Goal: Information Seeking & Learning: Learn about a topic

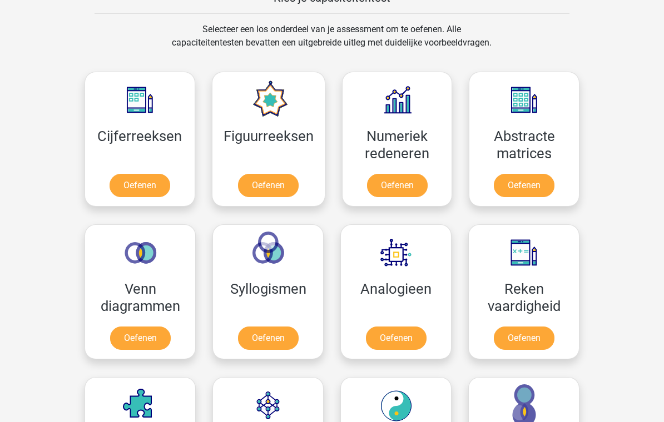
scroll to position [458, 0]
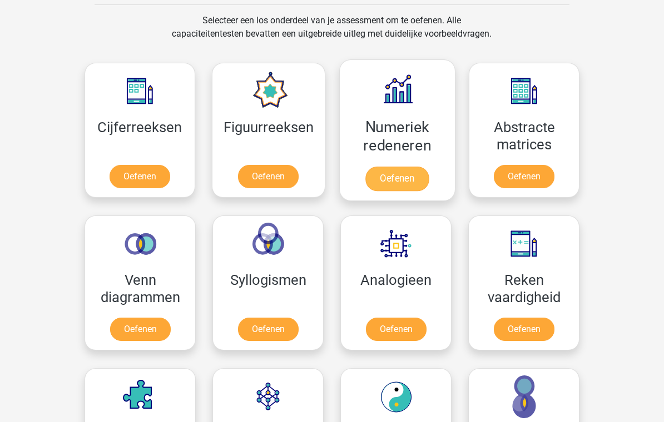
click at [416, 176] on link "Oefenen" at bounding box center [396, 179] width 63 height 24
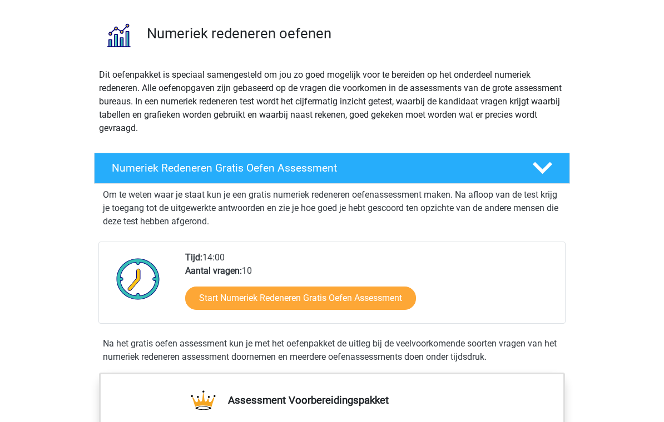
scroll to position [71, 0]
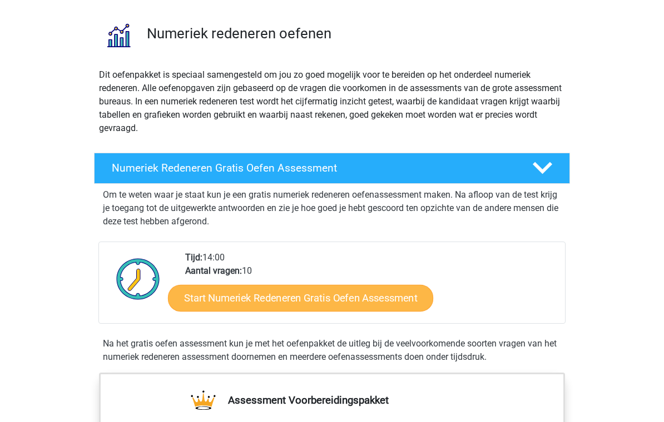
click at [395, 300] on link "Start Numeriek Redeneren Gratis Oefen Assessment" at bounding box center [300, 298] width 265 height 27
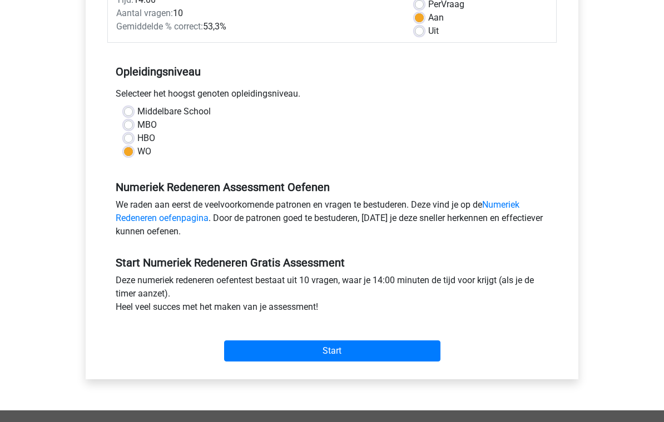
scroll to position [182, 0]
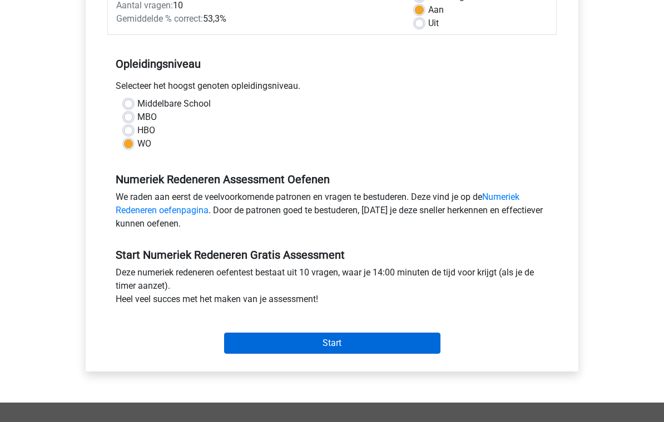
click at [410, 347] on input "Start" at bounding box center [332, 343] width 216 height 21
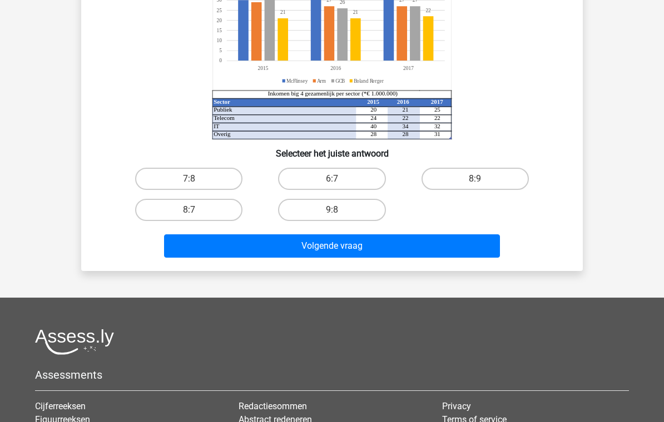
scroll to position [192, 0]
